Goal: Find specific page/section: Find specific page/section

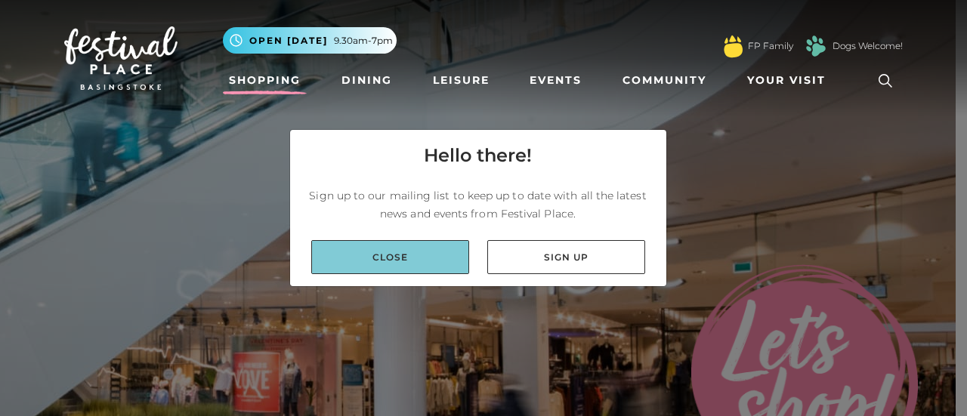
click at [422, 262] on link "Close" at bounding box center [390, 257] width 158 height 34
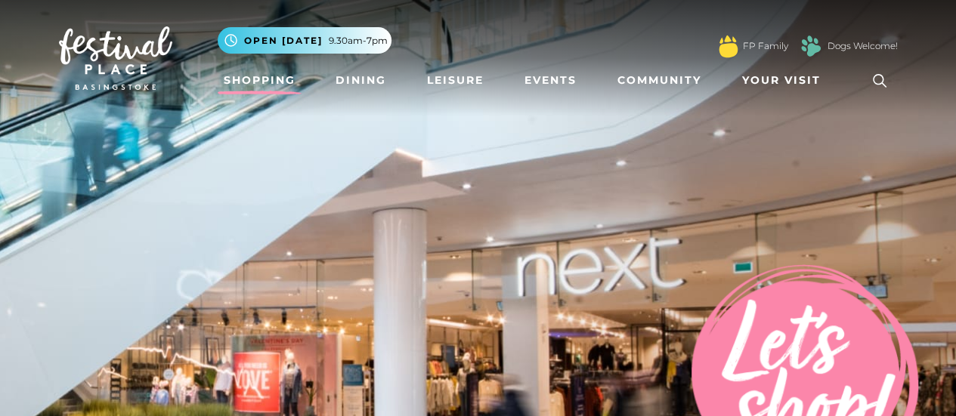
click at [884, 83] on icon at bounding box center [879, 81] width 23 height 23
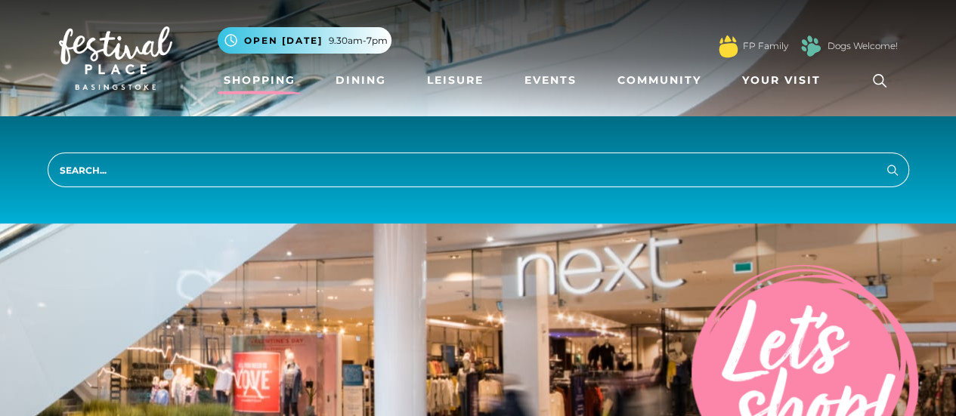
click at [751, 150] on div "Search" at bounding box center [478, 169] width 956 height 107
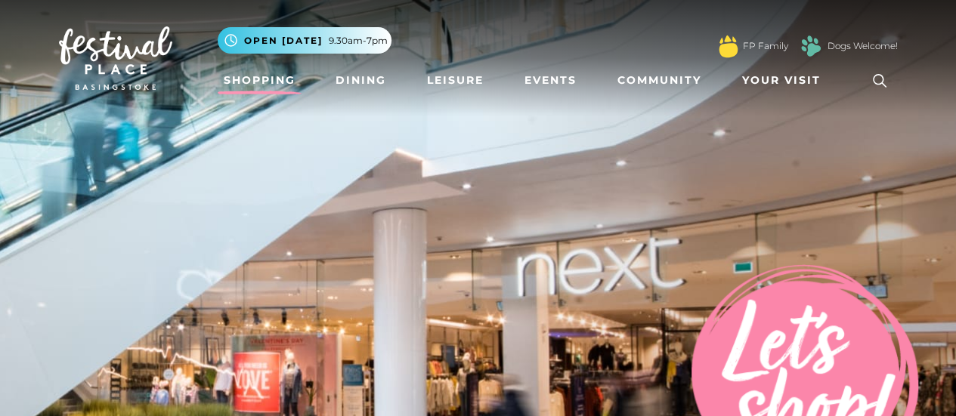
click at [876, 86] on icon at bounding box center [879, 81] width 23 height 23
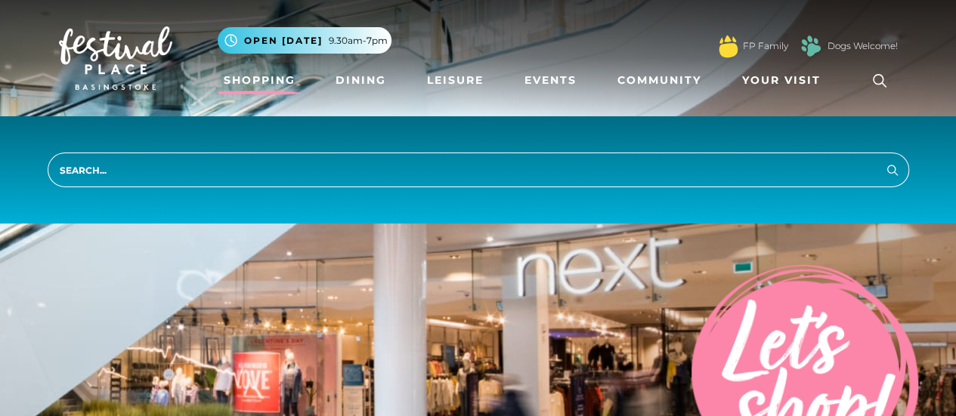
click at [592, 178] on input "search" at bounding box center [478, 170] width 861 height 35
type input "DIY"
click at [883, 160] on button "Search" at bounding box center [892, 169] width 18 height 19
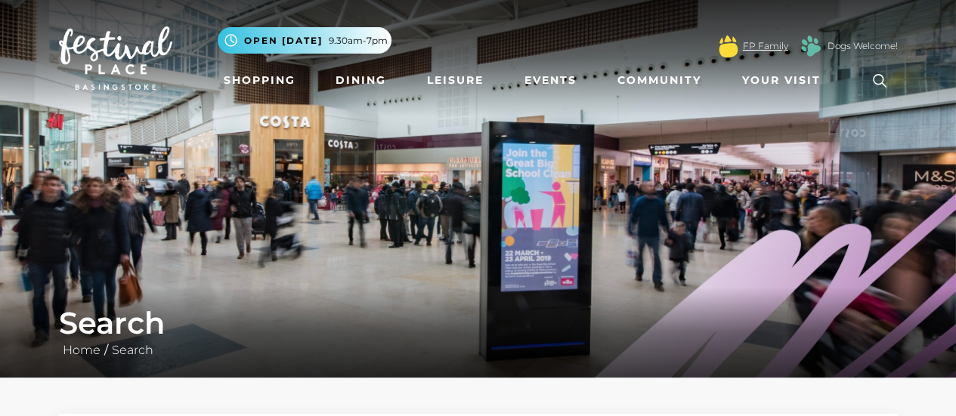
click at [764, 42] on link "FP Family" at bounding box center [765, 46] width 45 height 14
click at [867, 43] on link "Dogs Welcome!" at bounding box center [862, 46] width 70 height 14
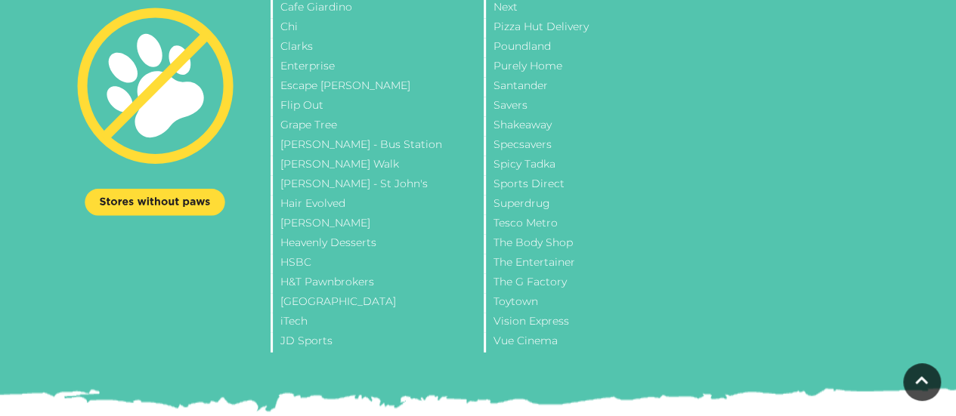
scroll to position [2002, 0]
